Goal: Transaction & Acquisition: Purchase product/service

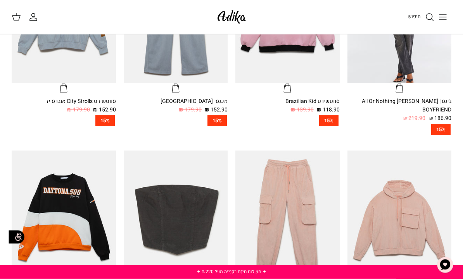
scroll to position [293, 0]
click at [442, 17] on icon "Toggle menu" at bounding box center [442, 16] width 9 height 9
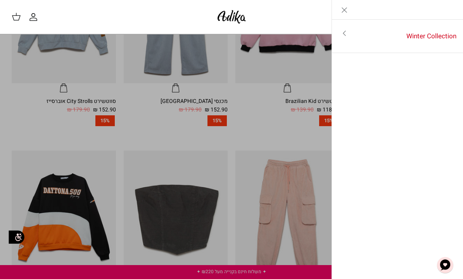
click at [402, 27] on link "Winter Collection" at bounding box center [409, 36] width 107 height 24
click at [440, 40] on link "לכל הפריטים" at bounding box center [398, 33] width 124 height 19
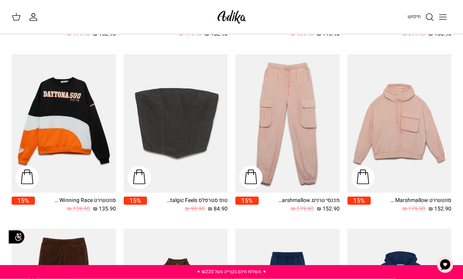
scroll to position [241, 0]
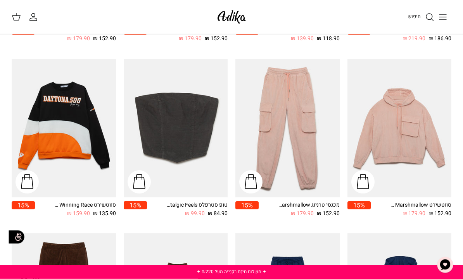
click at [244, 9] on img at bounding box center [231, 17] width 33 height 18
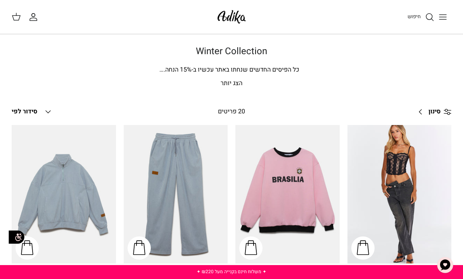
scroll to position [241, 0]
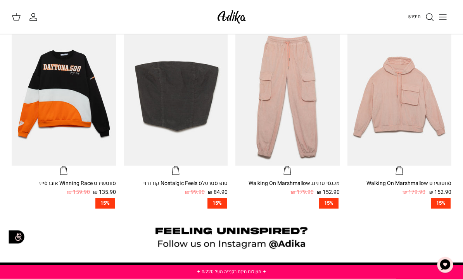
scroll to position [408, 0]
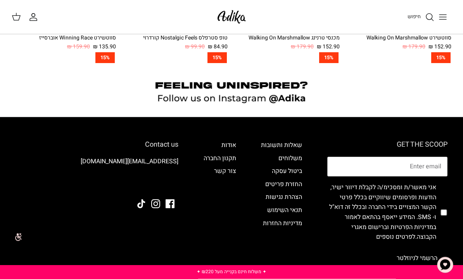
scroll to position [563, 0]
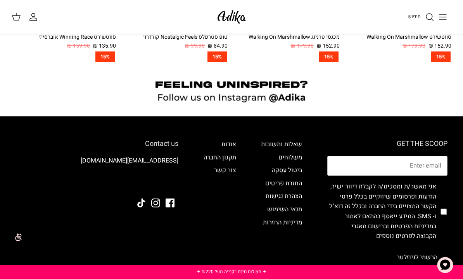
click at [301, 86] on div at bounding box center [231, 93] width 463 height 46
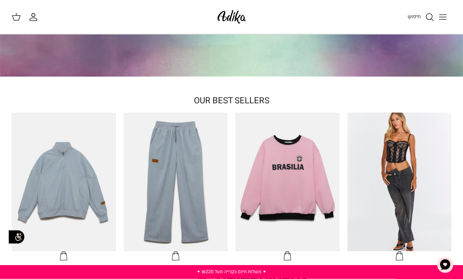
scroll to position [0, 0]
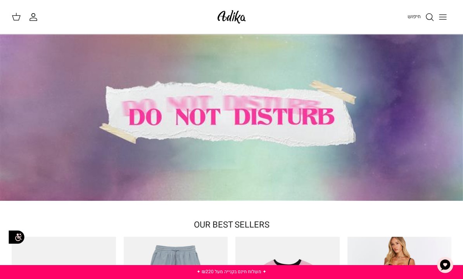
click at [446, 14] on icon "Toggle menu" at bounding box center [442, 16] width 9 height 9
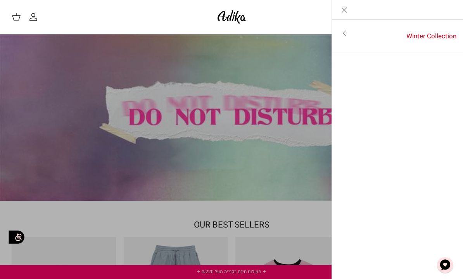
click at [400, 40] on link "Winter Collection" at bounding box center [409, 36] width 107 height 24
click at [444, 29] on link "לכל הפריטים" at bounding box center [398, 33] width 124 height 19
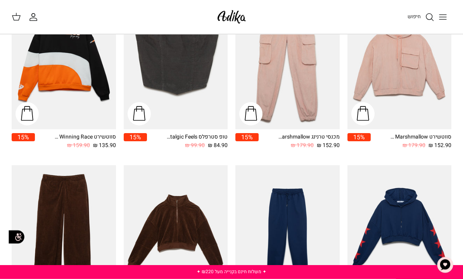
scroll to position [243, 0]
